Goal: Check status

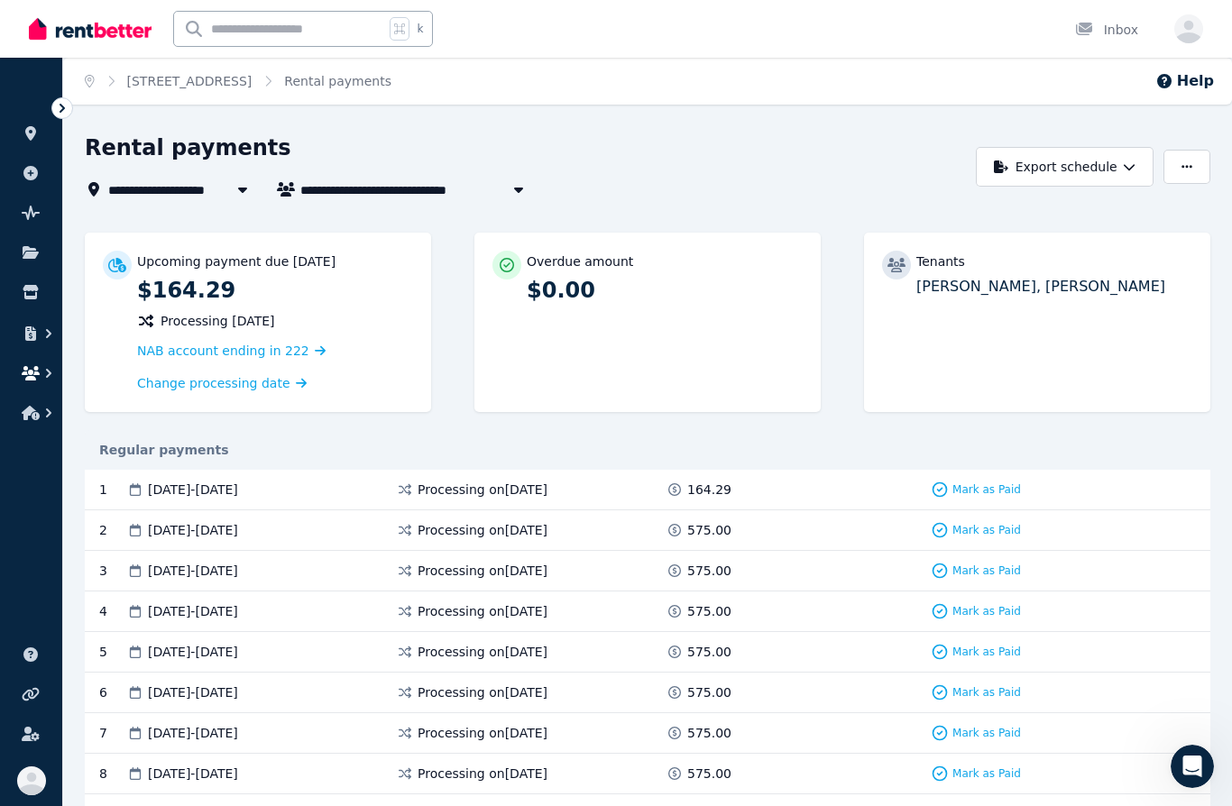
click at [24, 373] on icon "button" at bounding box center [31, 373] width 18 height 14
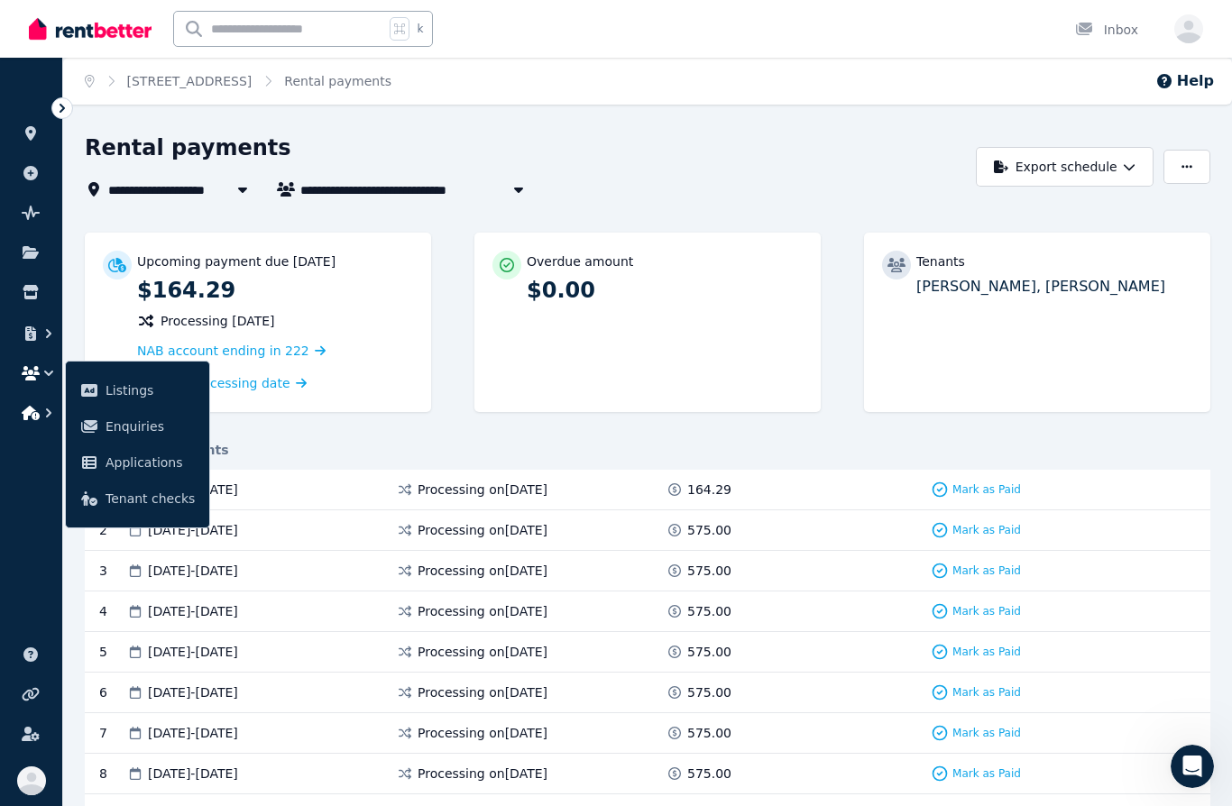
click at [23, 413] on icon "button" at bounding box center [31, 413] width 18 height 14
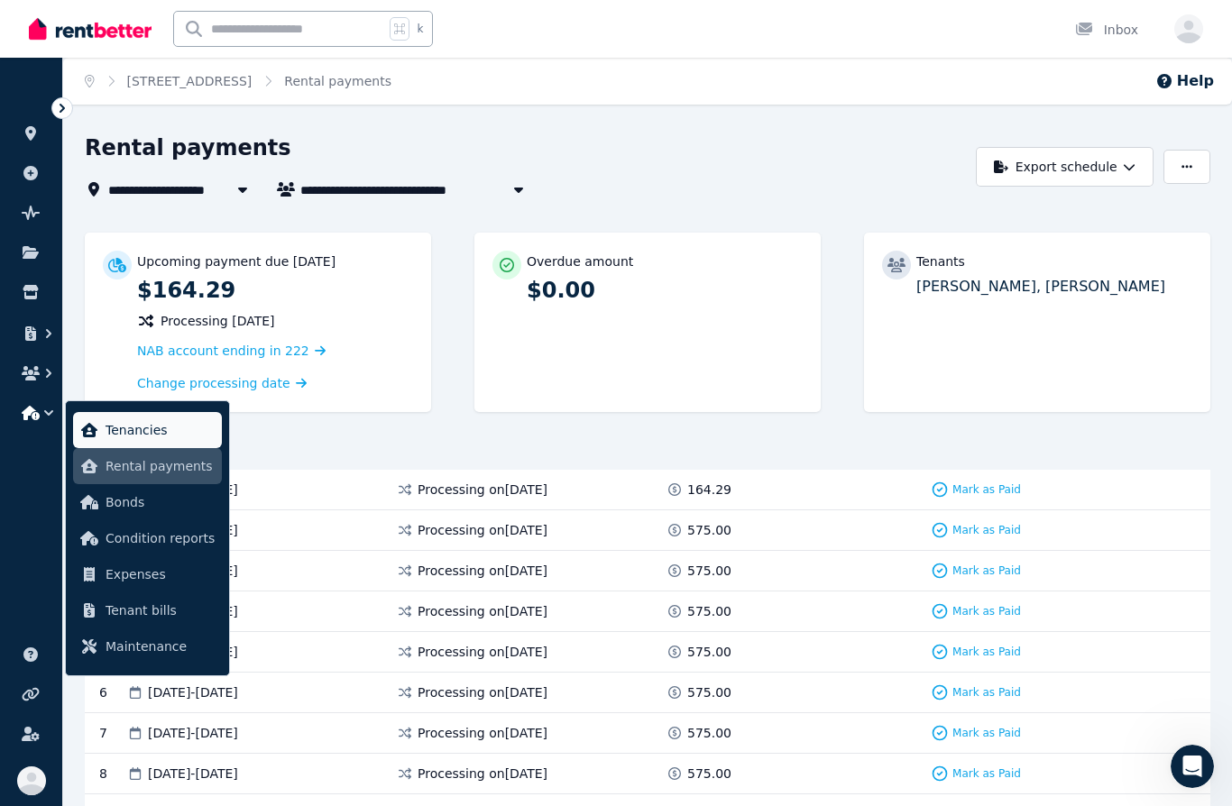
click at [156, 430] on span "Tenancies" at bounding box center [160, 430] width 109 height 22
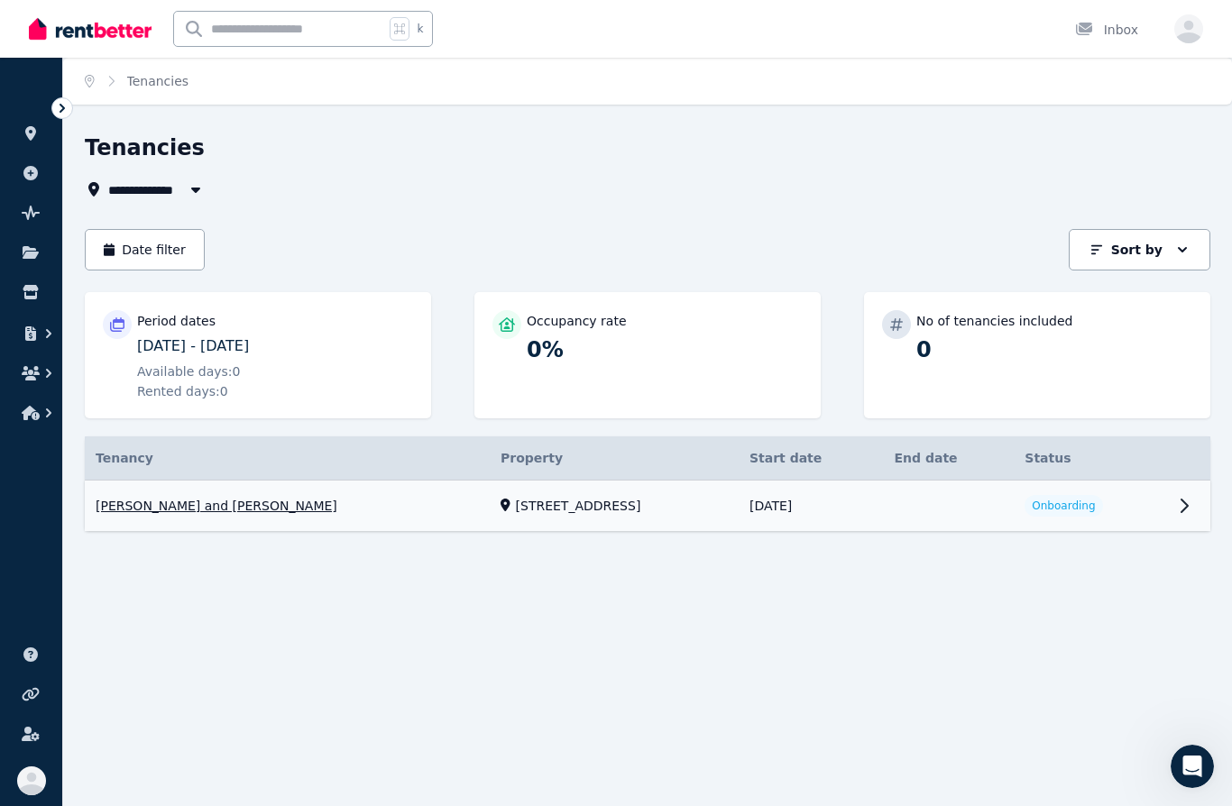
click at [1192, 503] on link "View property details" at bounding box center [647, 506] width 1125 height 51
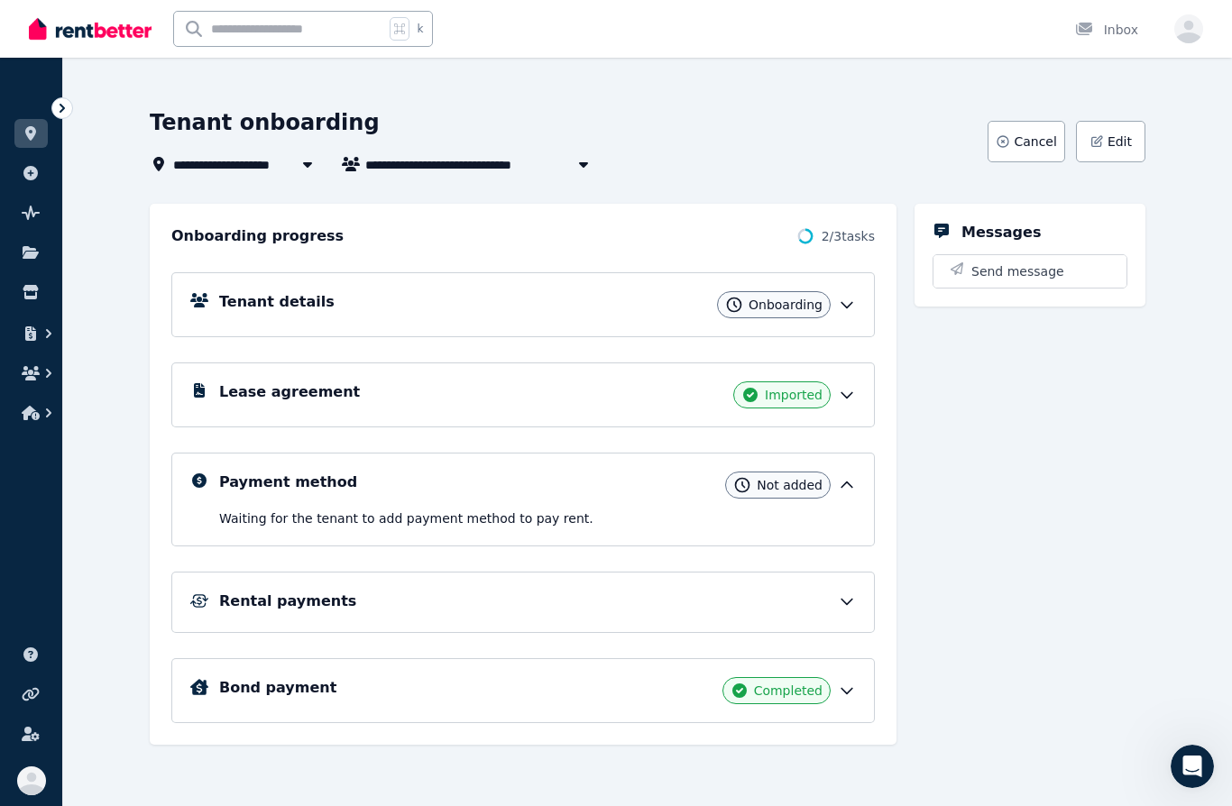
click at [845, 306] on icon at bounding box center [846, 305] width 11 height 5
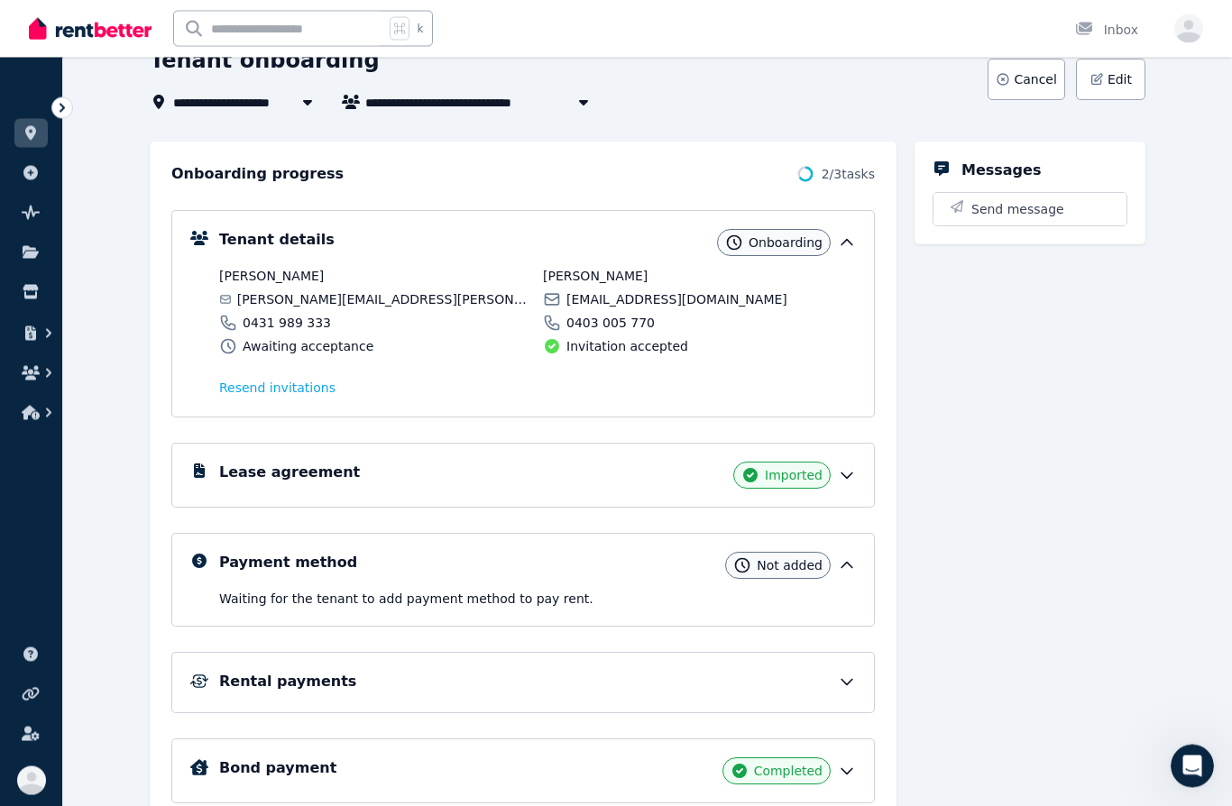
scroll to position [118, 0]
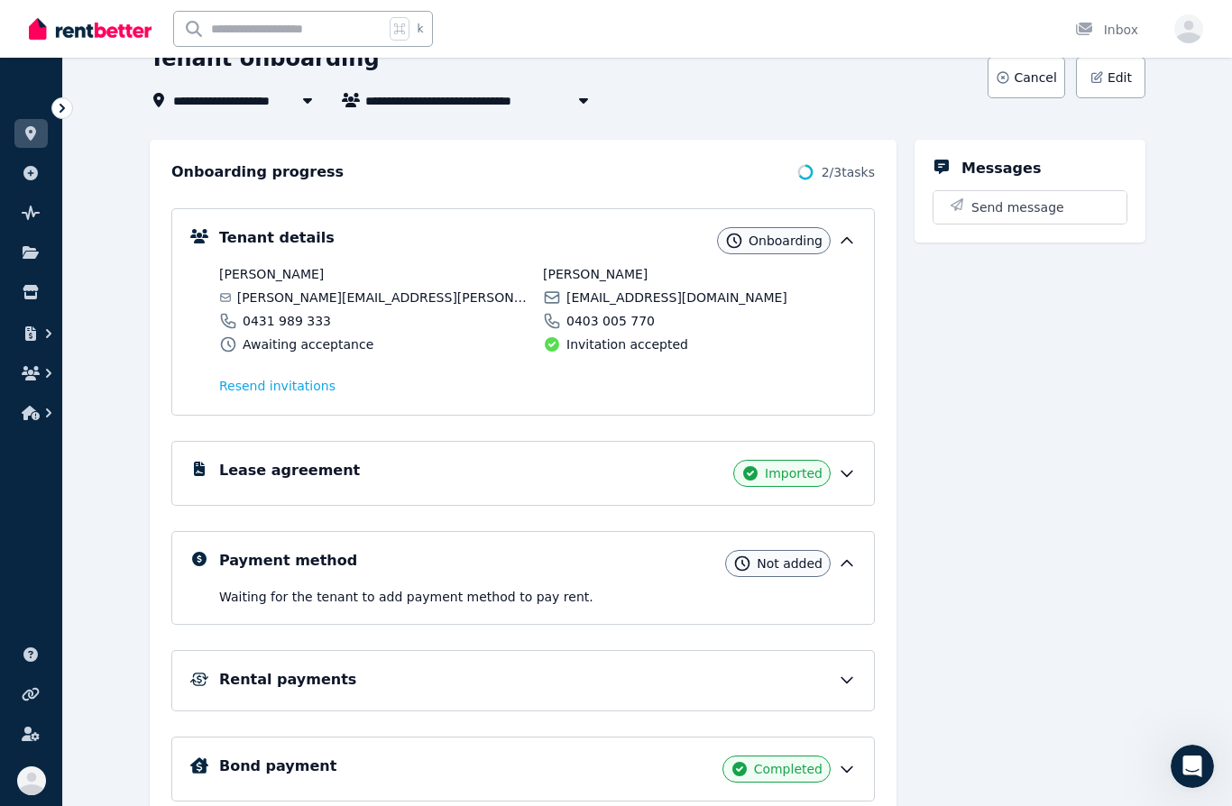
click at [838, 682] on icon at bounding box center [847, 680] width 18 height 18
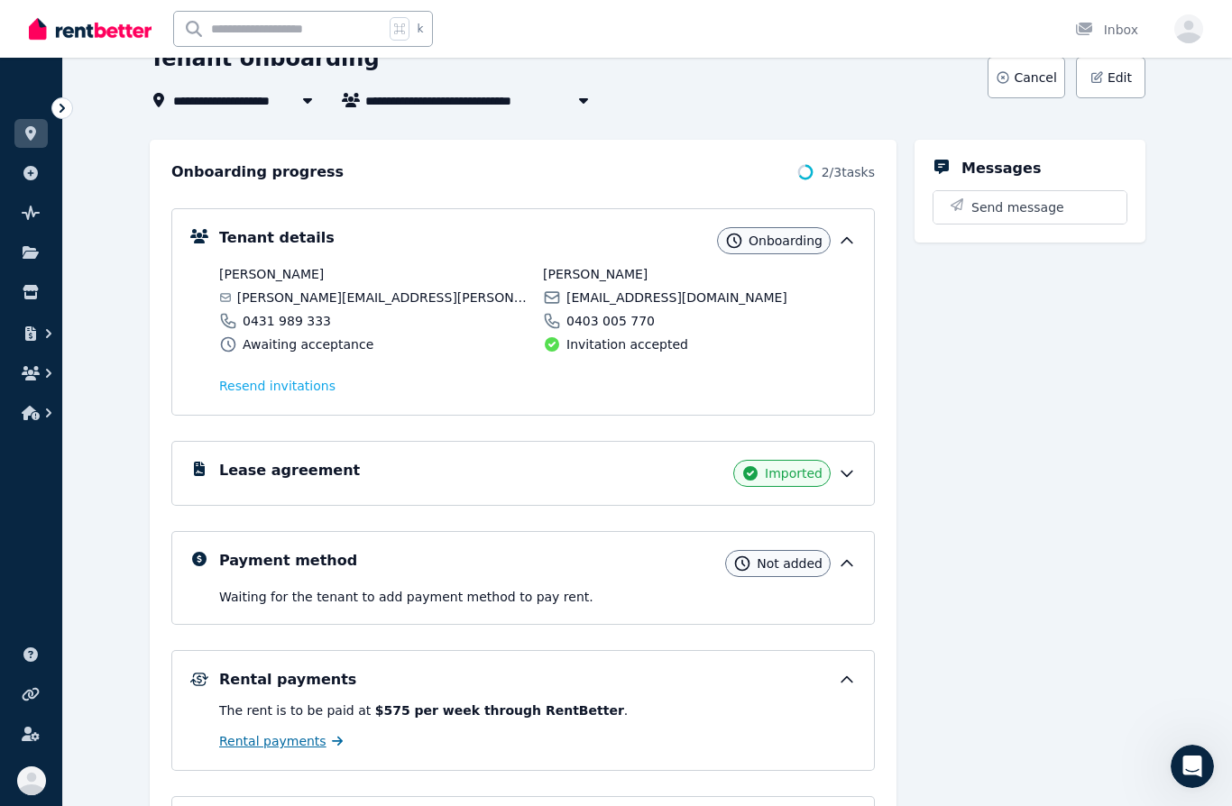
click at [299, 744] on span "Rental payments" at bounding box center [272, 741] width 107 height 18
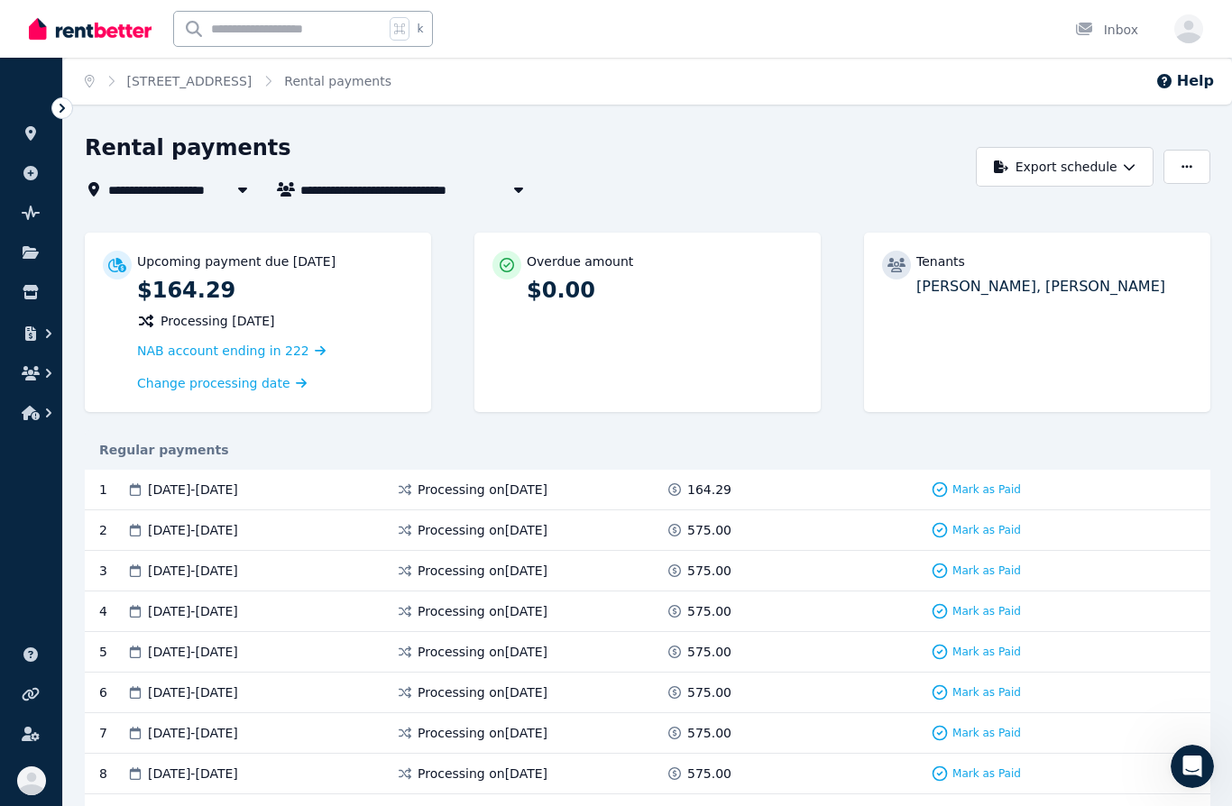
click at [765, 123] on div "**********" at bounding box center [616, 403] width 1232 height 806
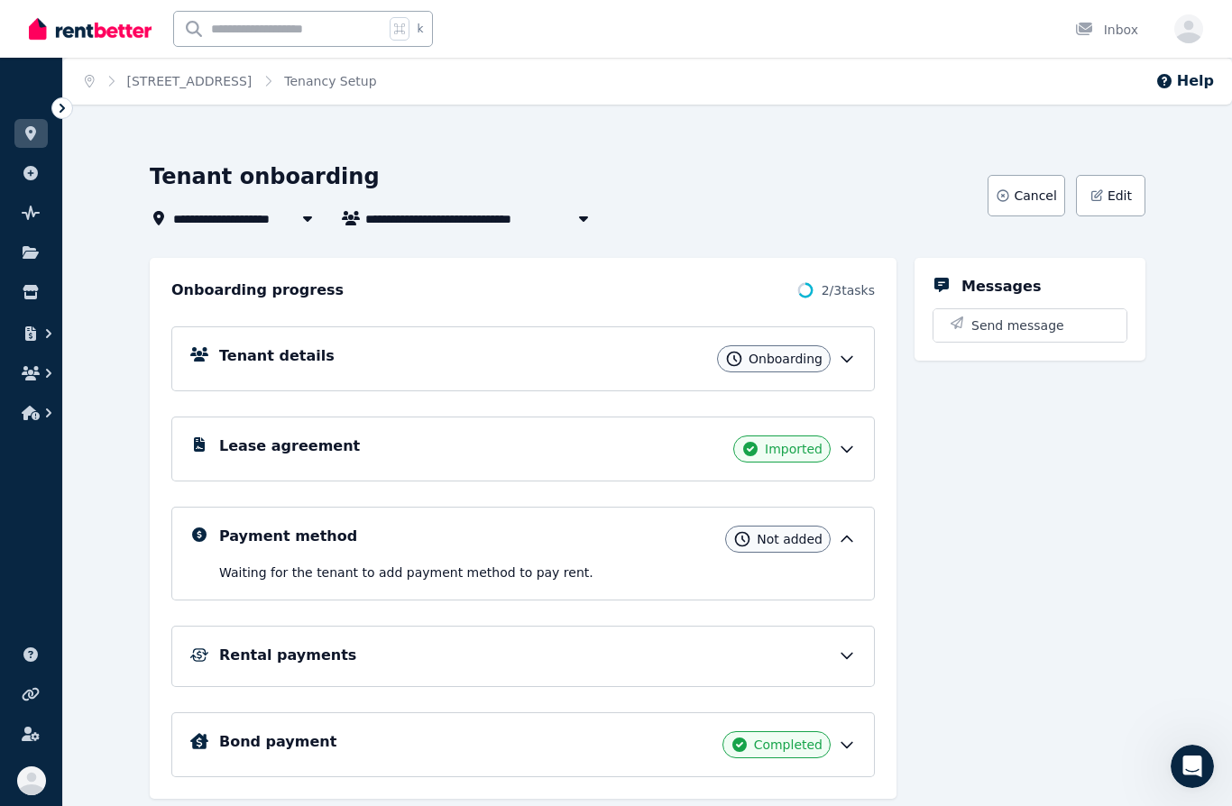
scroll to position [54, 0]
